Goal: Task Accomplishment & Management: Manage account settings

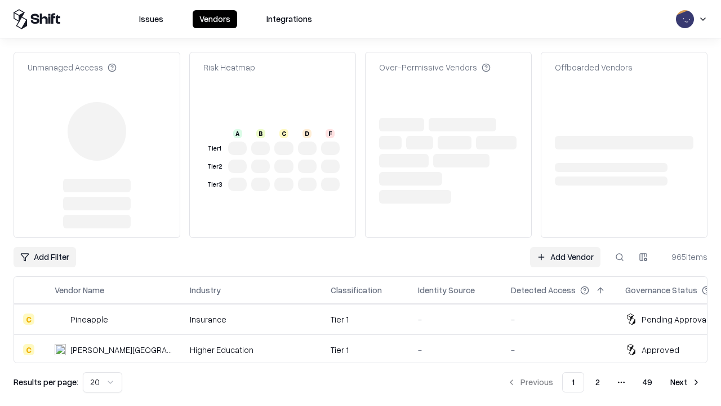
click at [565, 247] on link "Add Vendor" at bounding box center [565, 257] width 70 height 20
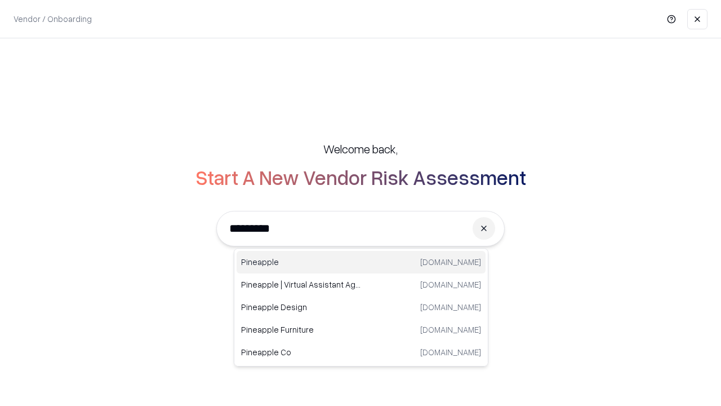
click at [361, 262] on div "Pineapple [DOMAIN_NAME]" at bounding box center [361, 262] width 249 height 23
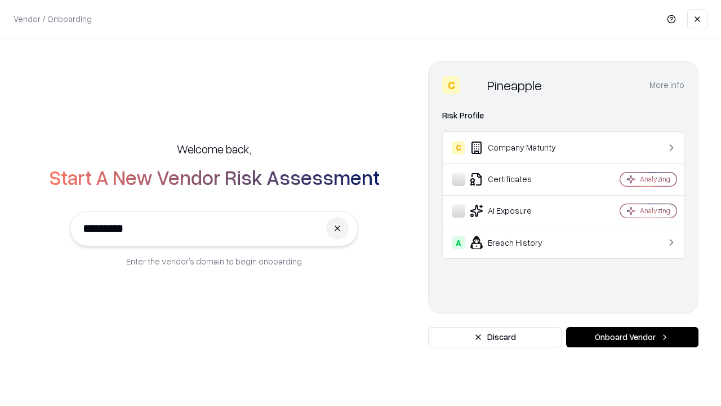
type input "*********"
click at [632, 337] on button "Onboard Vendor" at bounding box center [632, 337] width 132 height 20
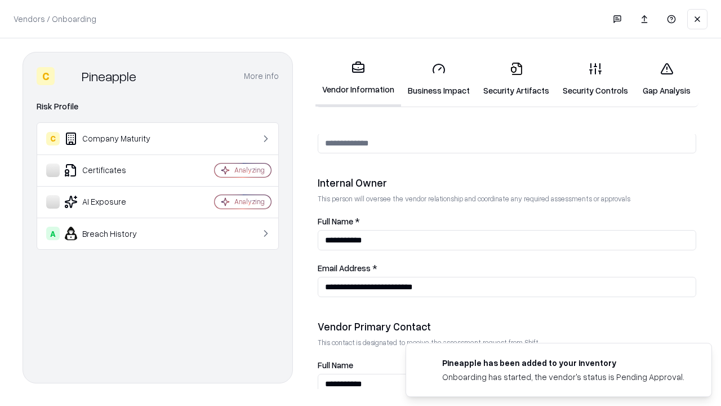
scroll to position [584, 0]
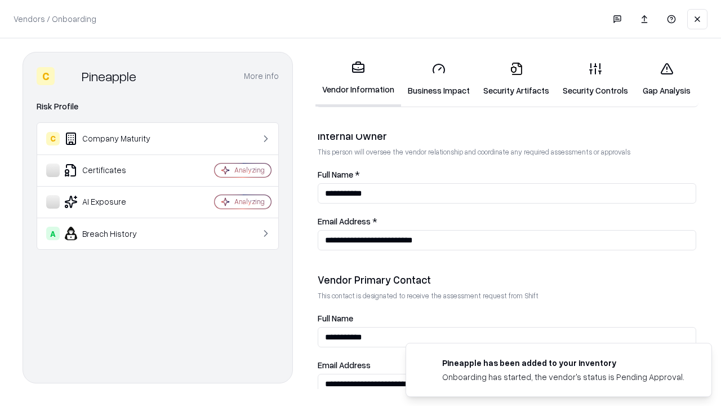
click at [516, 79] on link "Security Artifacts" at bounding box center [516, 79] width 79 height 52
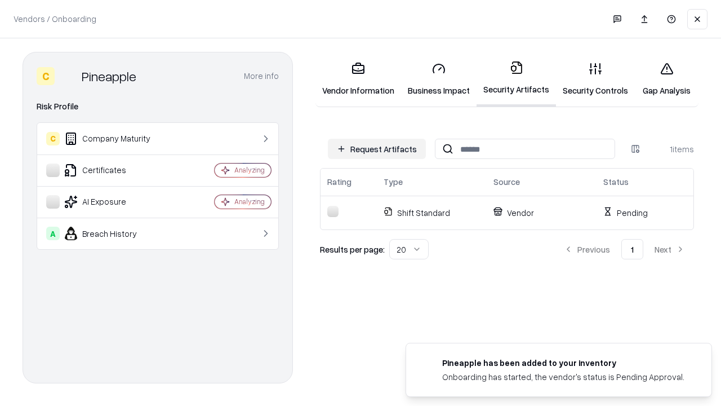
click at [377, 149] on button "Request Artifacts" at bounding box center [377, 149] width 98 height 20
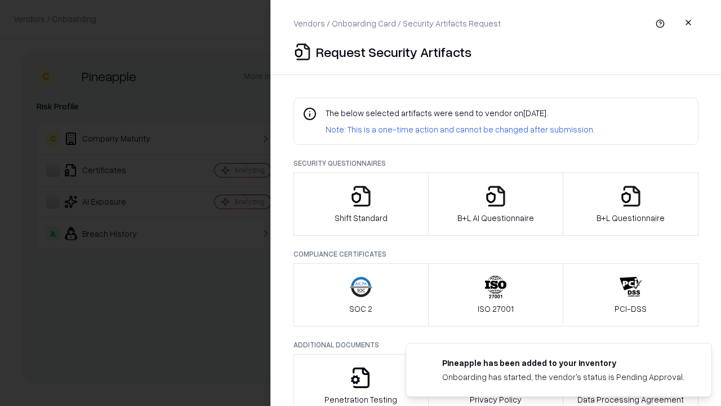
click at [630, 204] on icon "button" at bounding box center [631, 196] width 23 height 23
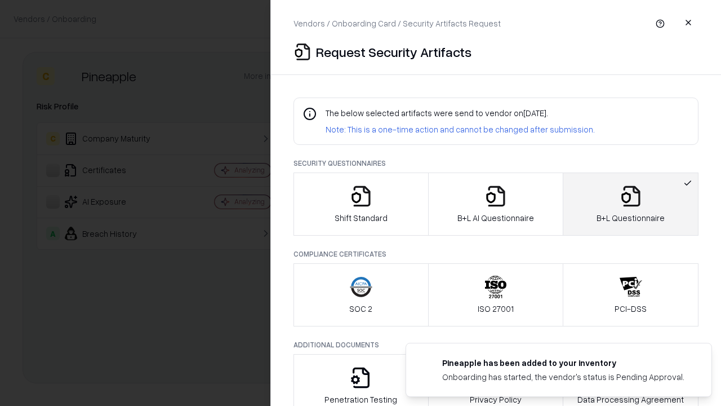
click at [495, 204] on icon "button" at bounding box center [495, 196] width 23 height 23
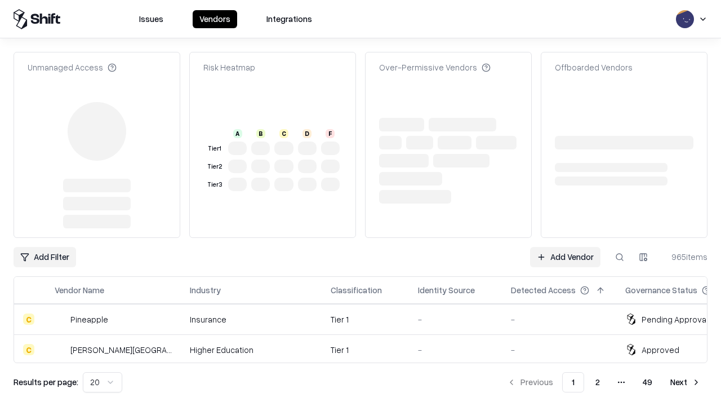
click at [565, 247] on link "Add Vendor" at bounding box center [565, 257] width 70 height 20
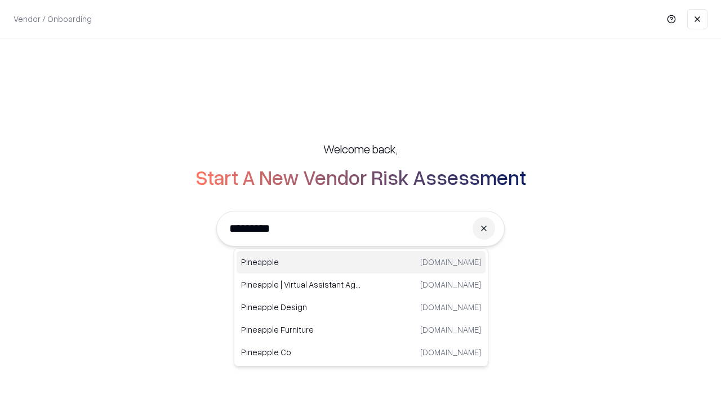
click at [361, 262] on div "Pineapple [DOMAIN_NAME]" at bounding box center [361, 262] width 249 height 23
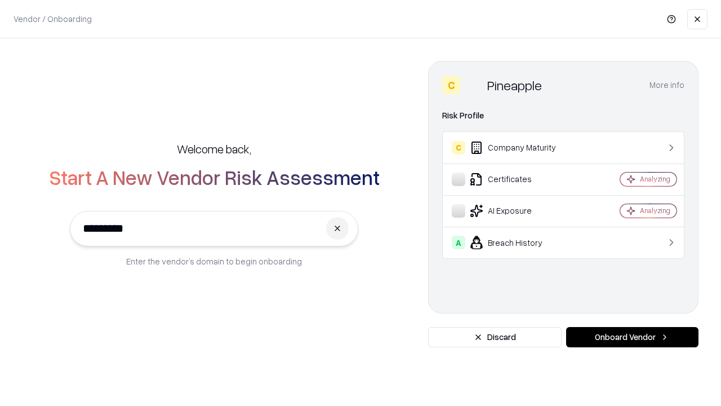
type input "*********"
click at [632, 337] on button "Onboard Vendor" at bounding box center [632, 337] width 132 height 20
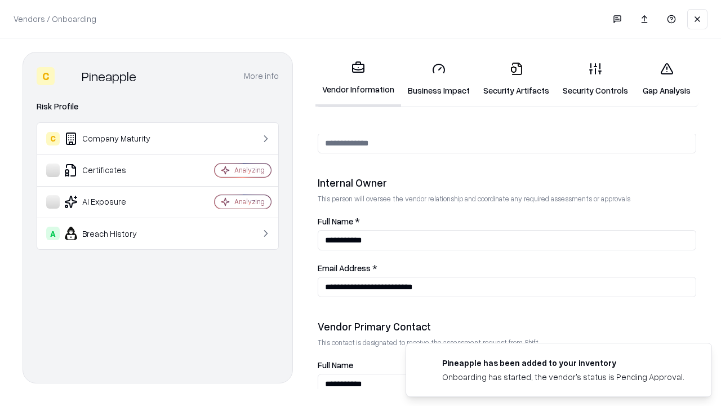
scroll to position [584, 0]
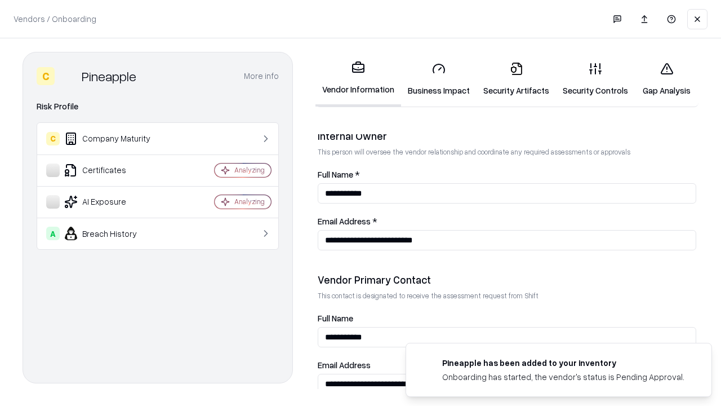
click at [666, 79] on link "Gap Analysis" at bounding box center [667, 79] width 64 height 52
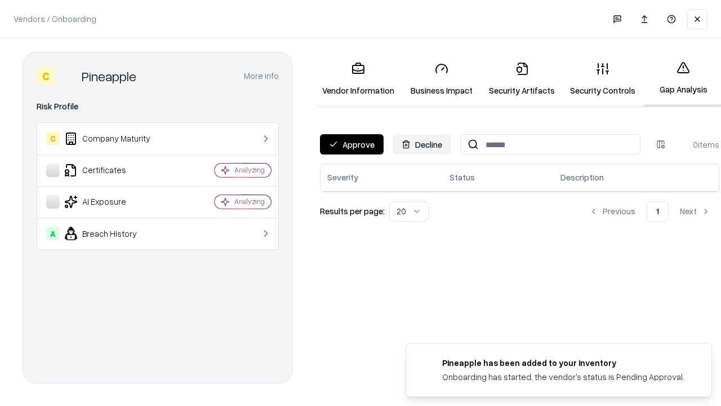
click at [352, 144] on button "Approve" at bounding box center [352, 144] width 64 height 20
